Goal: Task Accomplishment & Management: Manage account settings

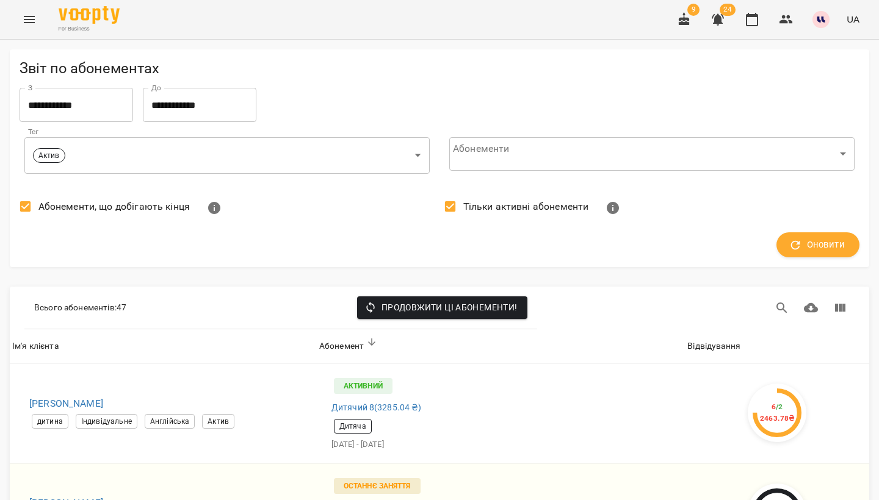
scroll to position [109, 5]
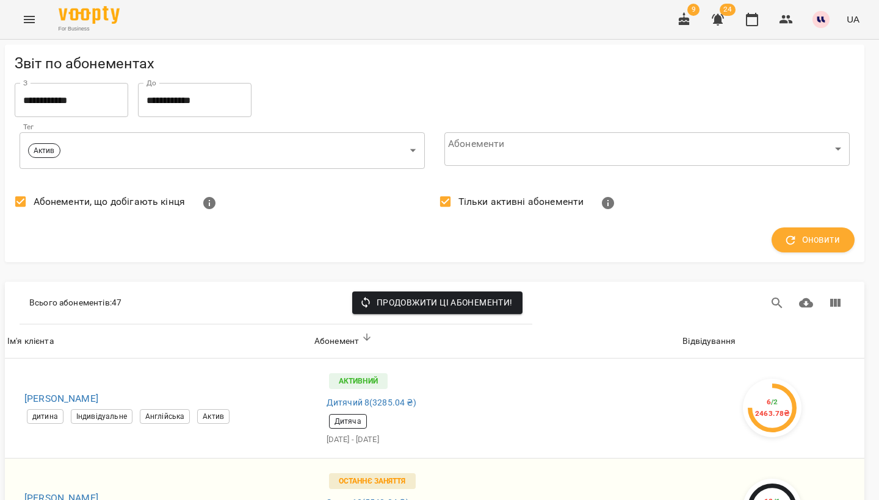
click at [27, 23] on icon "Menu" at bounding box center [29, 19] width 11 height 7
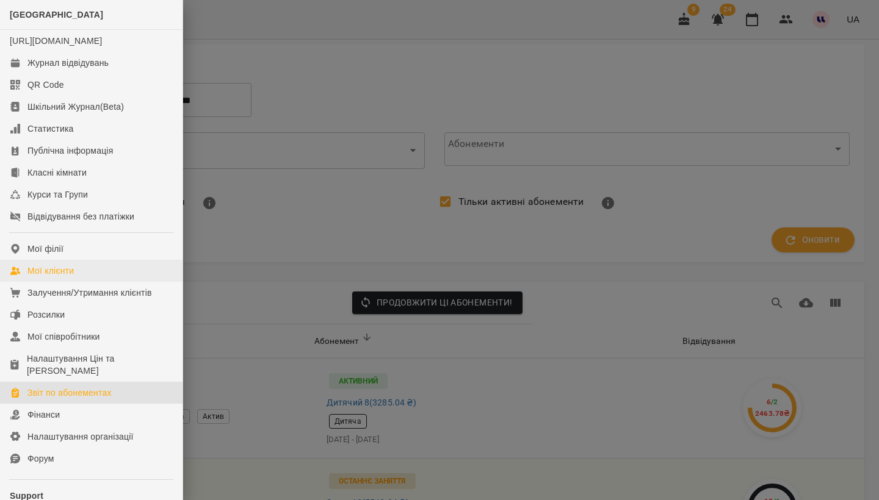
click at [52, 277] on div "Мої клієнти" at bounding box center [50, 271] width 46 height 12
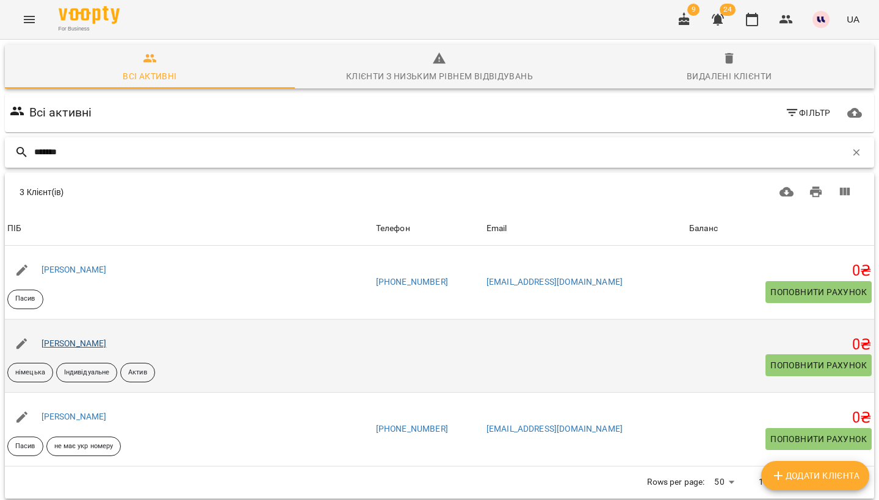
type input "*******"
click at [93, 342] on link "[PERSON_NAME]" at bounding box center [73, 344] width 65 height 10
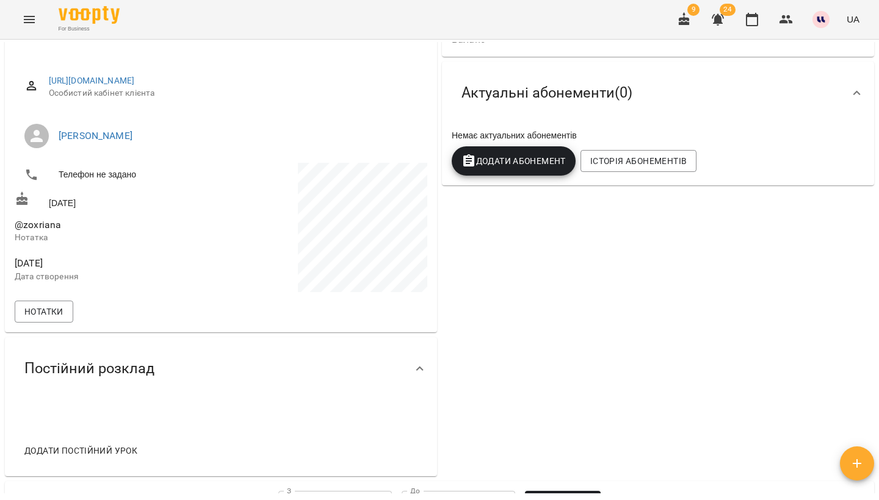
scroll to position [143, 0]
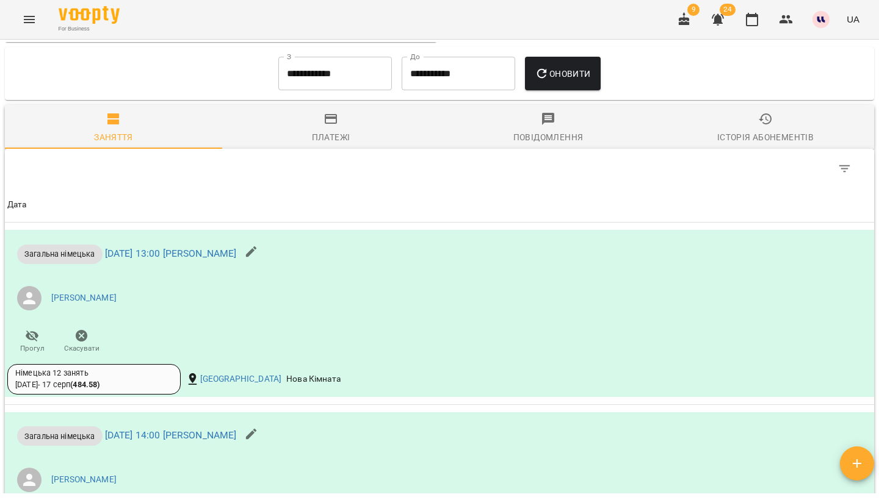
click at [738, 131] on div "Історія абонементів" at bounding box center [765, 137] width 96 height 15
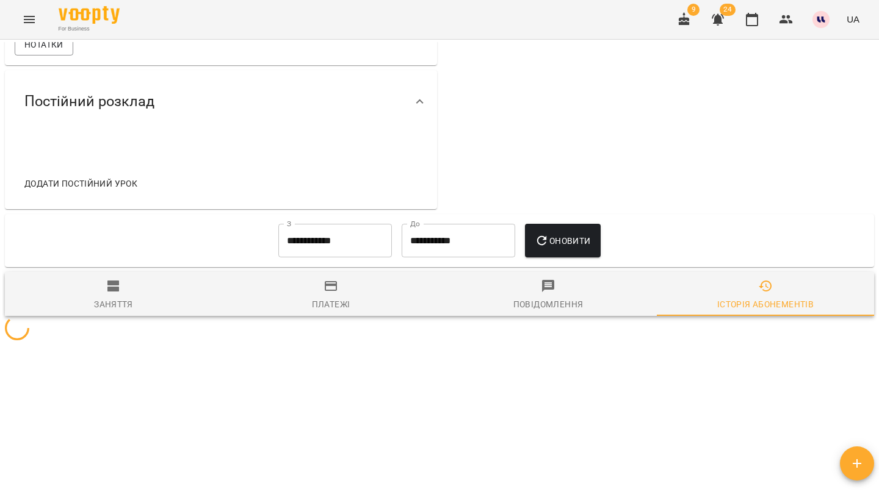
scroll to position [406, 0]
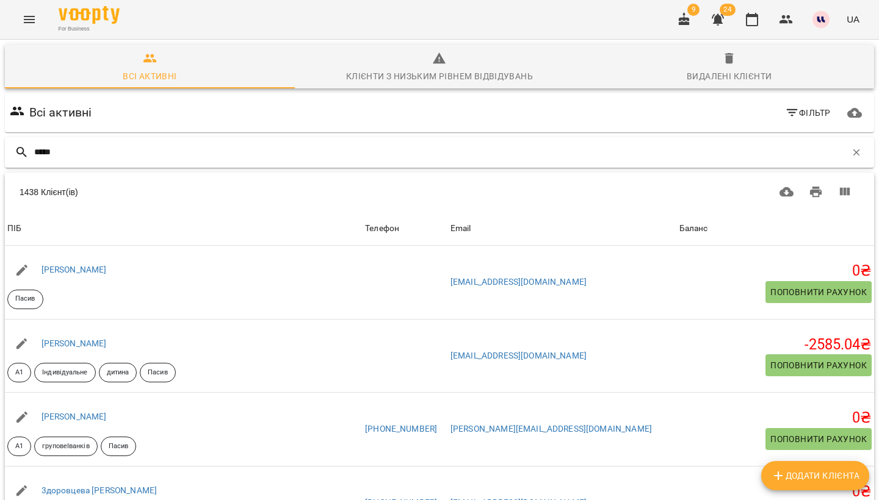
type input "*****"
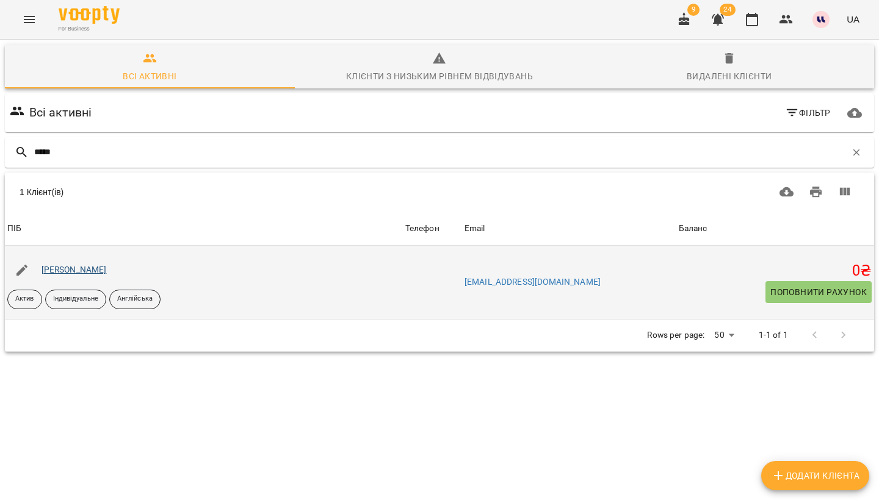
click at [79, 270] on link "[PERSON_NAME]" at bounding box center [73, 270] width 65 height 10
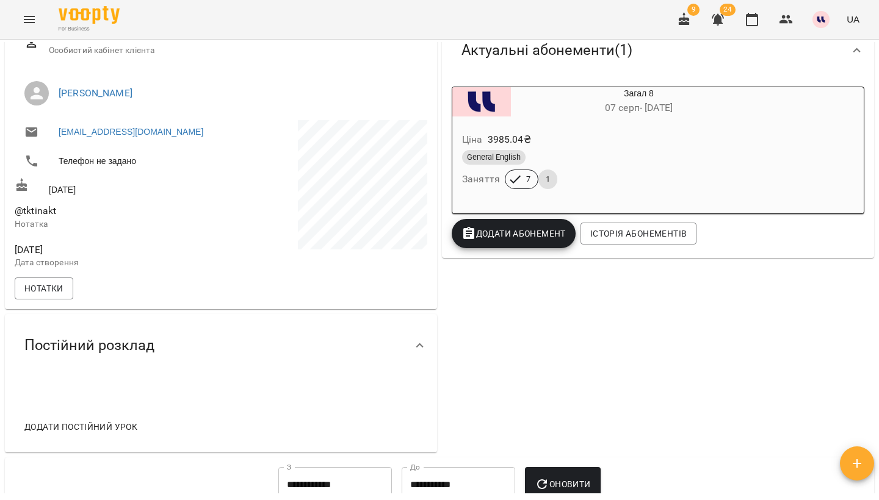
scroll to position [163, 0]
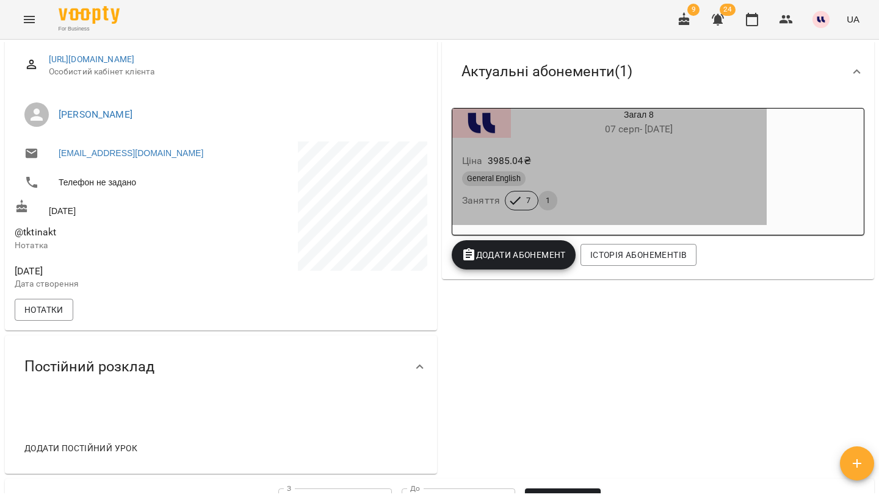
click at [628, 171] on div "General English" at bounding box center [609, 178] width 295 height 15
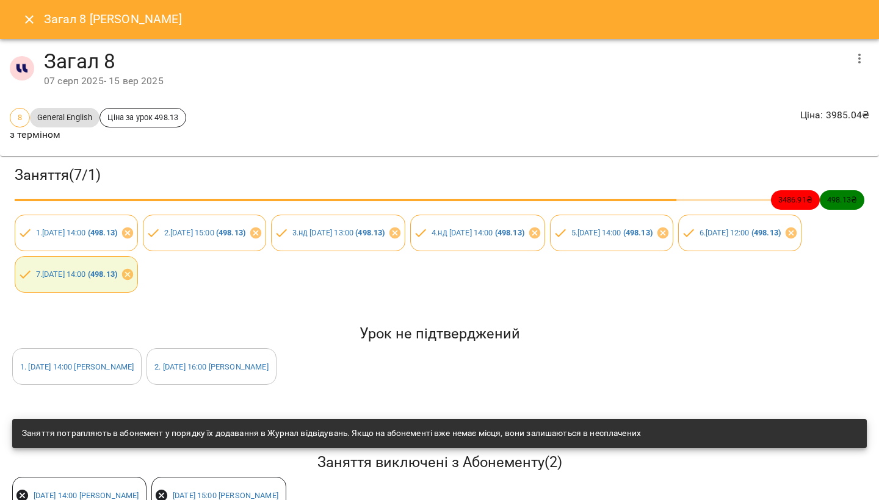
click at [35, 21] on icon "Close" at bounding box center [29, 19] width 15 height 15
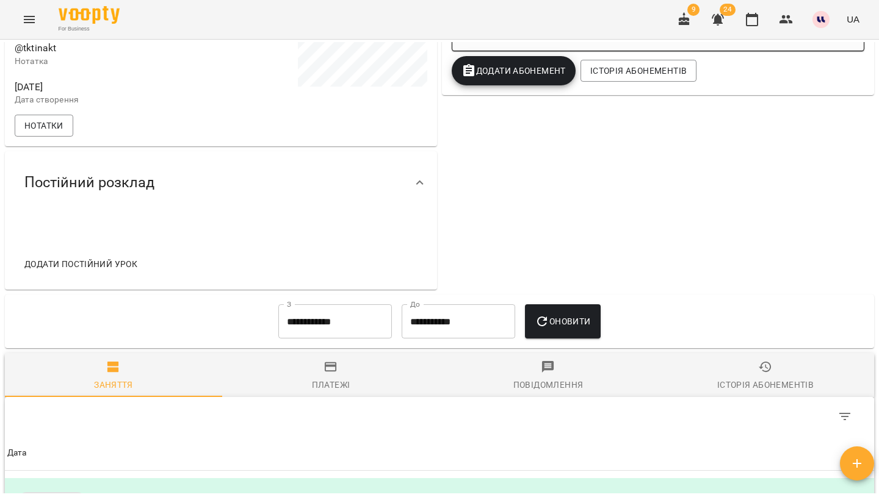
scroll to position [367, 0]
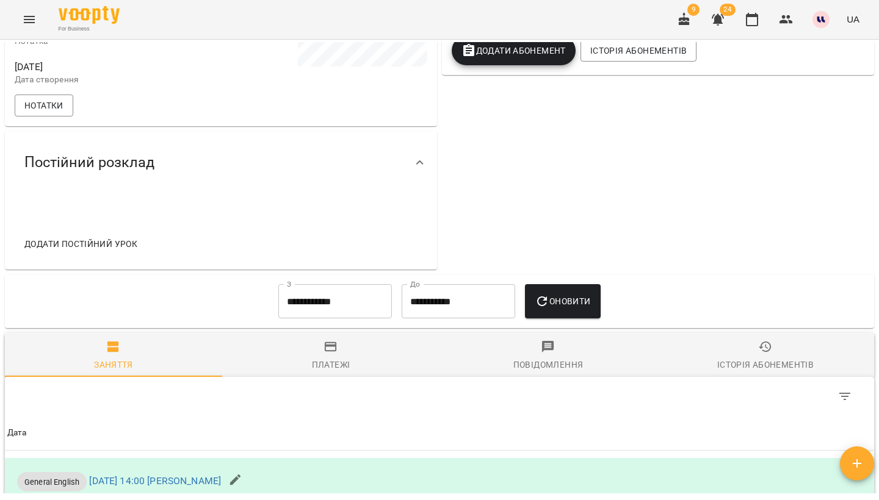
click at [341, 309] on input "**********" at bounding box center [334, 301] width 113 height 34
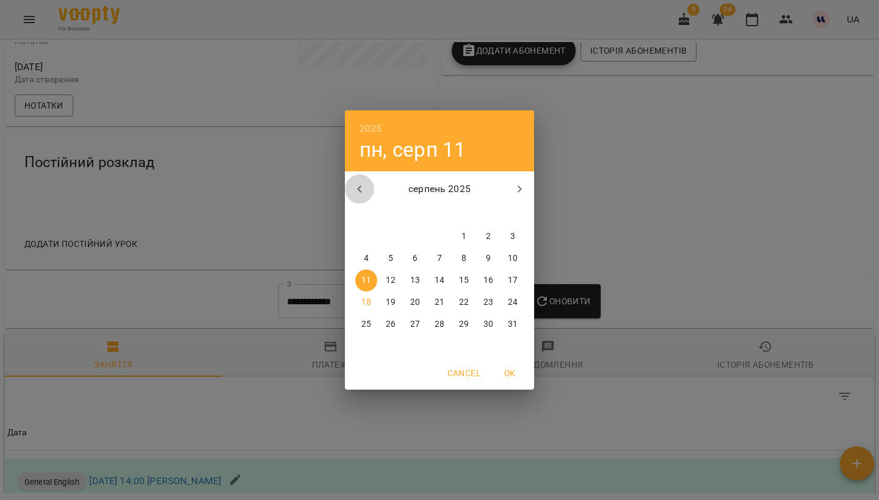
click at [365, 185] on icon "button" at bounding box center [359, 189] width 15 height 15
click at [506, 237] on span "1" at bounding box center [513, 237] width 22 height 12
type input "**********"
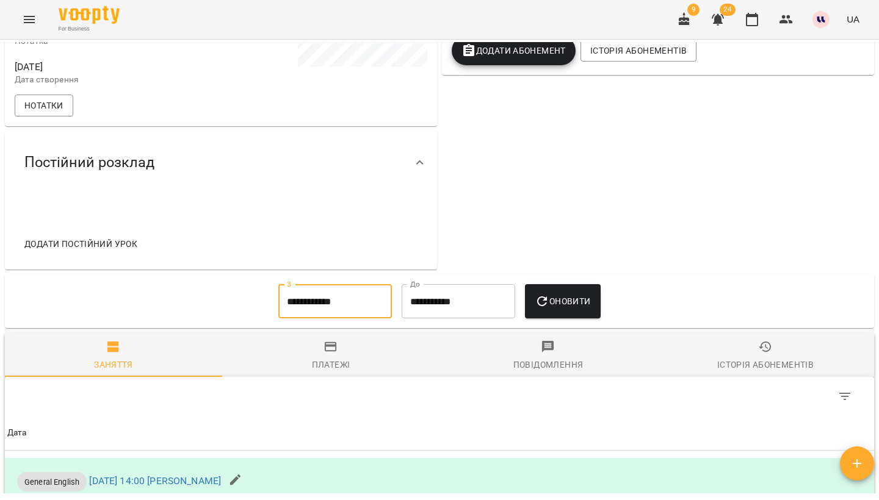
click at [549, 304] on icon "button" at bounding box center [541, 301] width 15 height 15
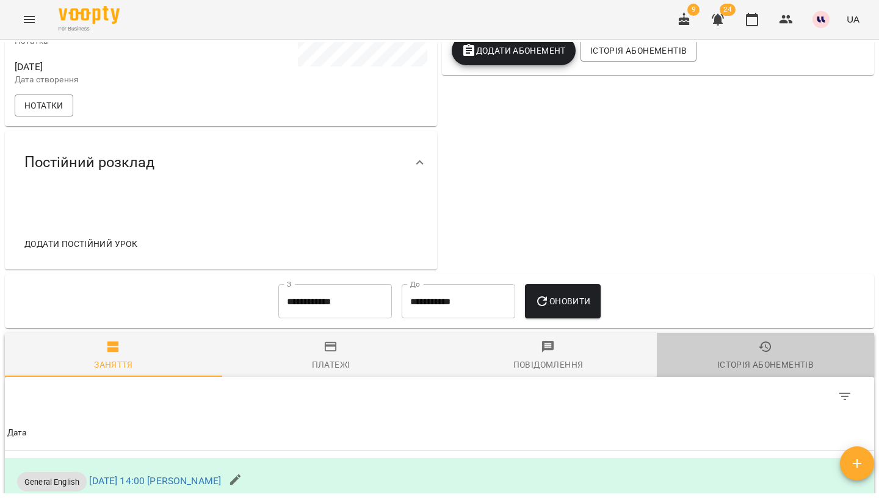
click at [767, 341] on icon "button" at bounding box center [765, 347] width 15 height 15
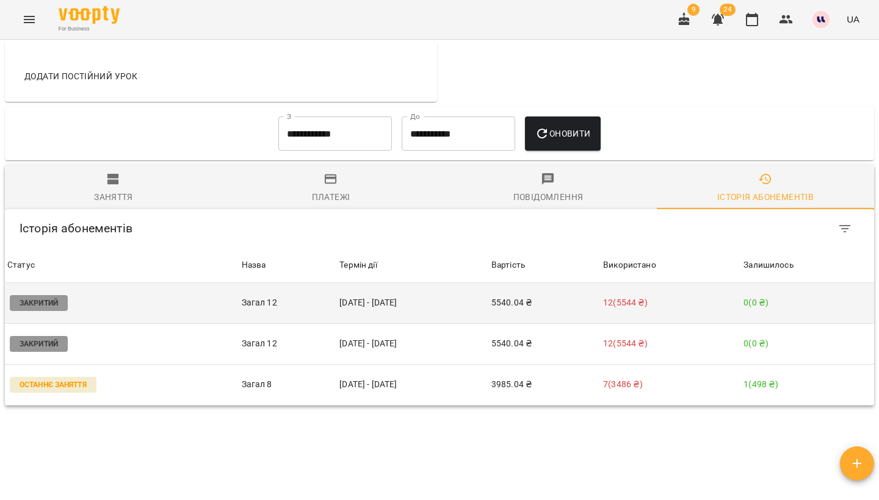
scroll to position [534, 0]
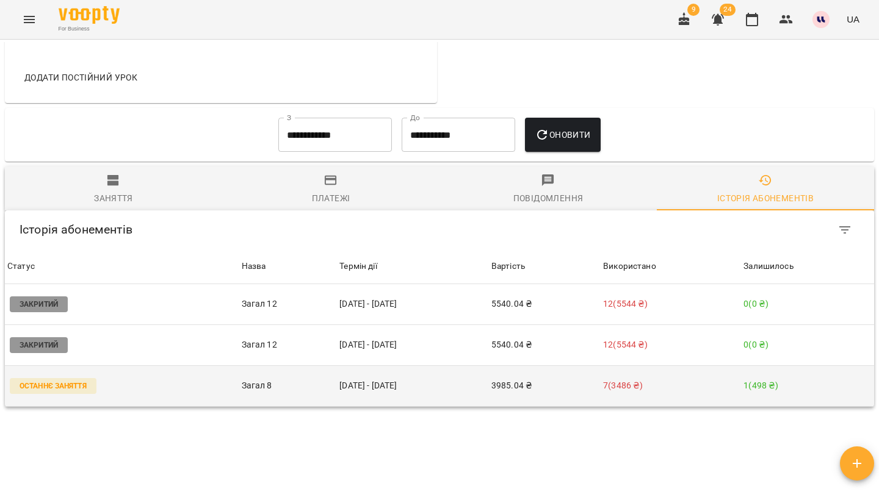
click at [489, 385] on td "[DATE] - [DATE]" at bounding box center [413, 385] width 152 height 41
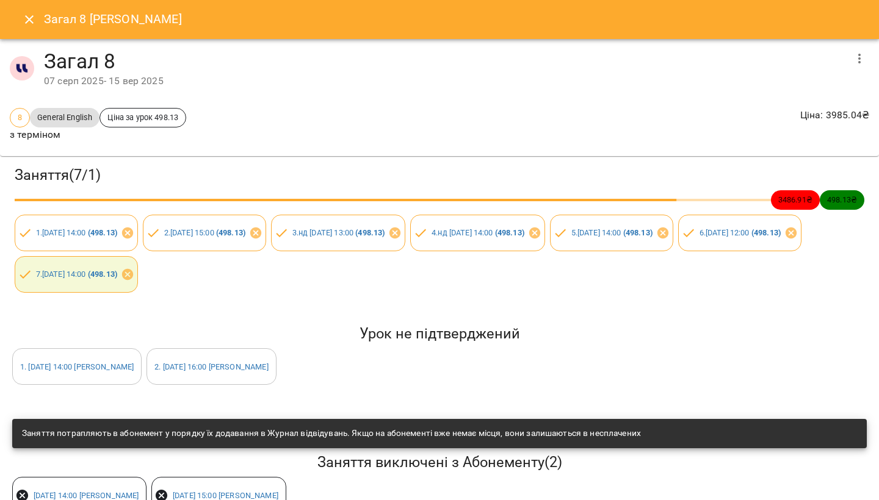
click at [35, 21] on icon "Close" at bounding box center [29, 19] width 15 height 15
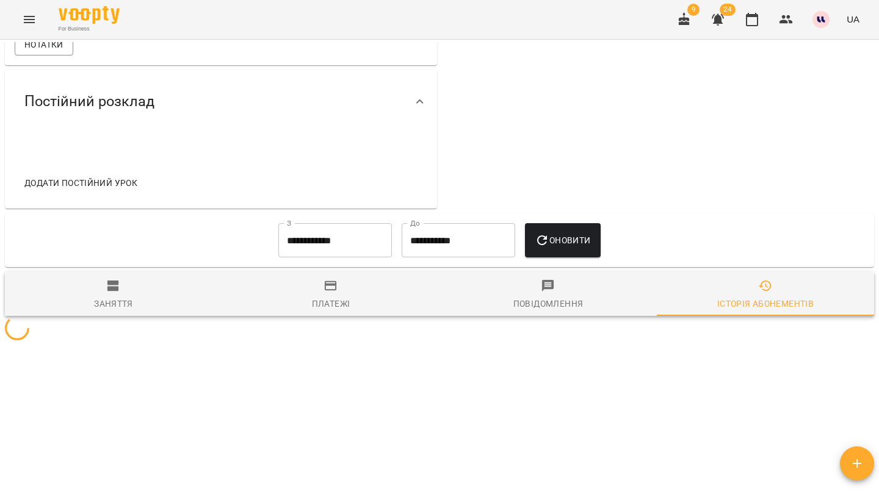
scroll to position [425, 0]
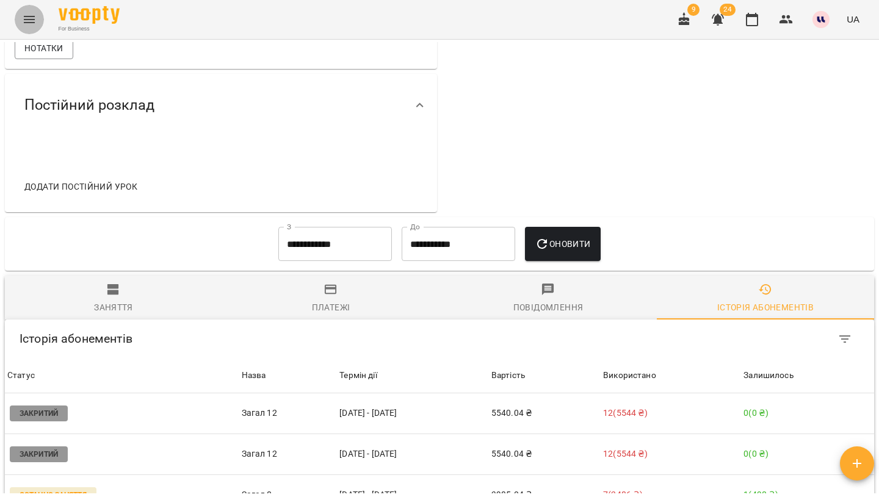
click at [32, 21] on icon "Menu" at bounding box center [29, 19] width 15 height 15
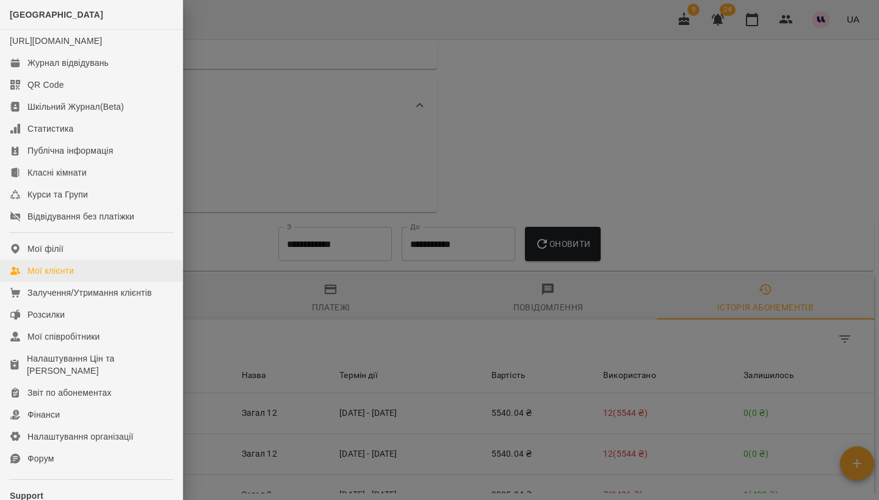
click at [69, 277] on div "Мої клієнти" at bounding box center [50, 271] width 46 height 12
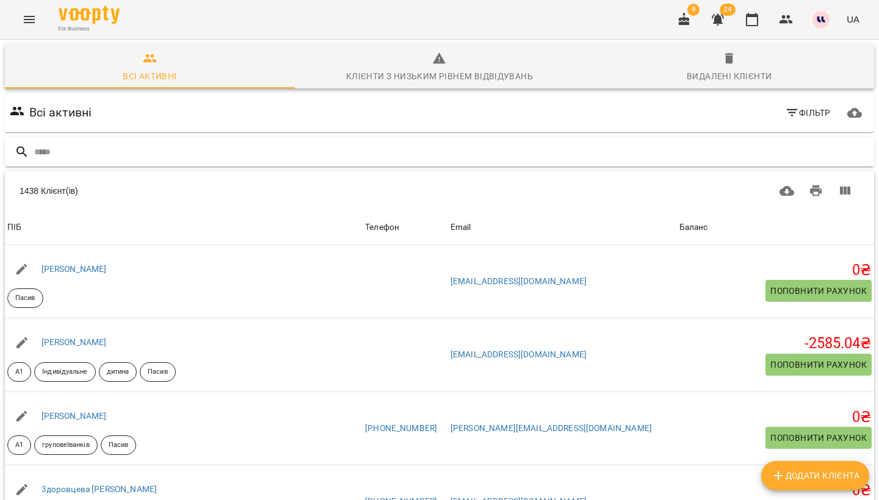
click at [152, 147] on input "text" at bounding box center [451, 152] width 835 height 20
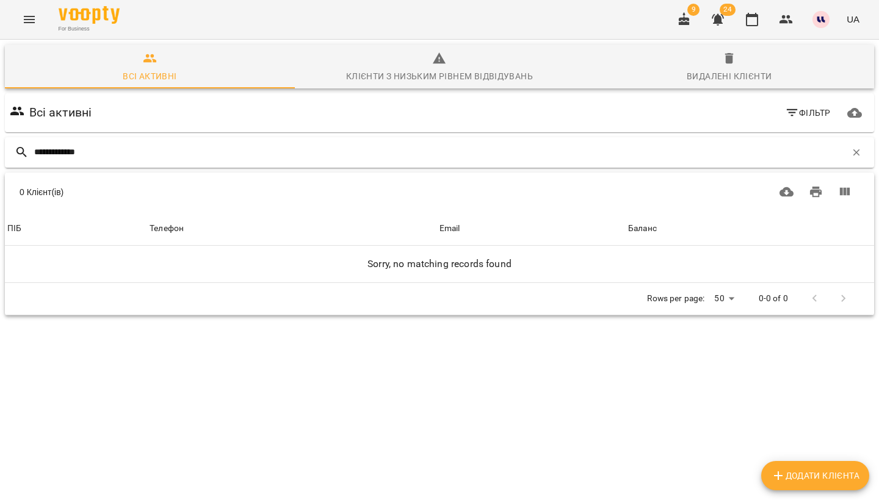
drag, startPoint x: 76, startPoint y: 153, endPoint x: 29, endPoint y: 153, distance: 47.0
click at [29, 153] on div "**********" at bounding box center [439, 152] width 869 height 31
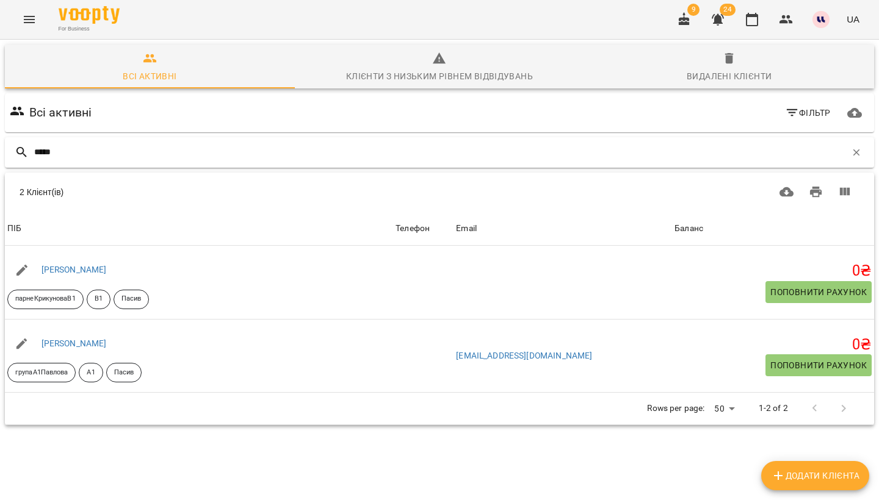
type input "*****"
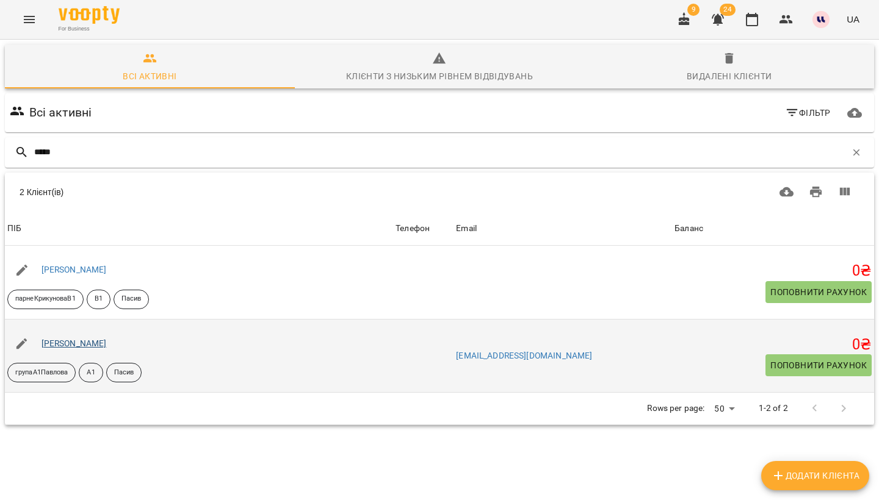
click at [92, 343] on link "[PERSON_NAME]" at bounding box center [73, 344] width 65 height 10
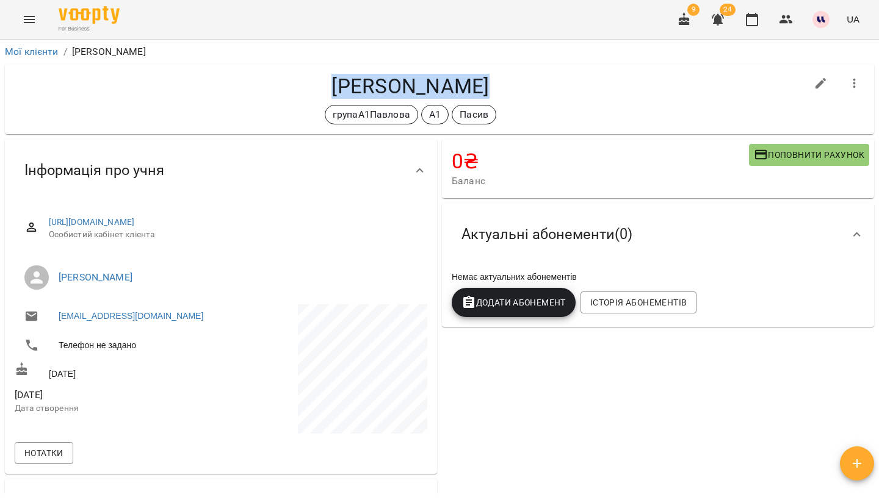
drag, startPoint x: 336, startPoint y: 84, endPoint x: 527, endPoint y: 88, distance: 191.0
click at [528, 88] on h4 "[PERSON_NAME]" at bounding box center [410, 86] width 791 height 25
copy h4 "[PERSON_NAME]"
